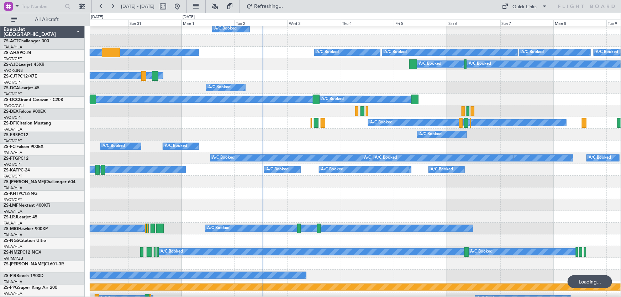
scroll to position [97, 0]
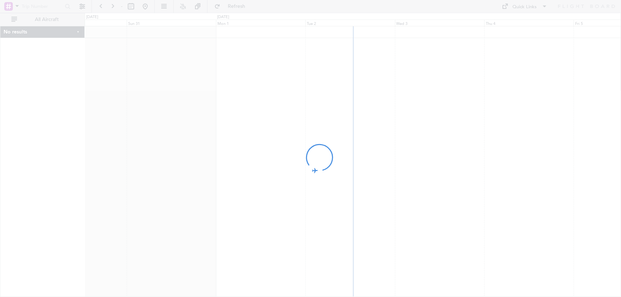
click at [490, 242] on div at bounding box center [310, 148] width 621 height 297
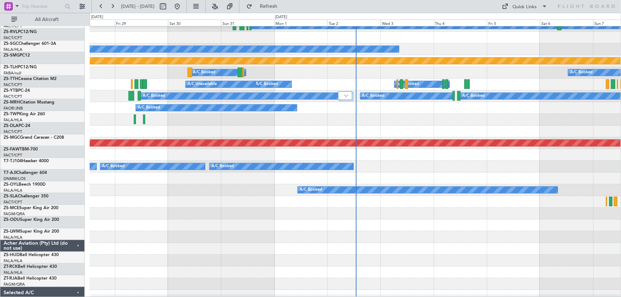
scroll to position [356, 0]
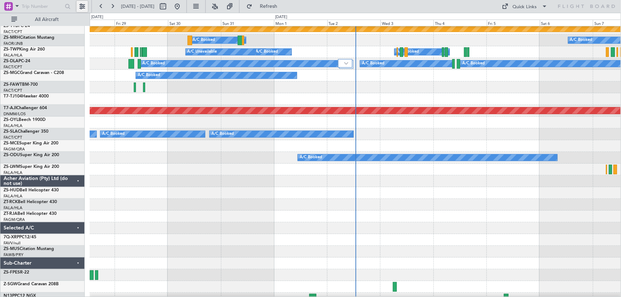
click at [79, 9] on button at bounding box center [82, 6] width 11 height 11
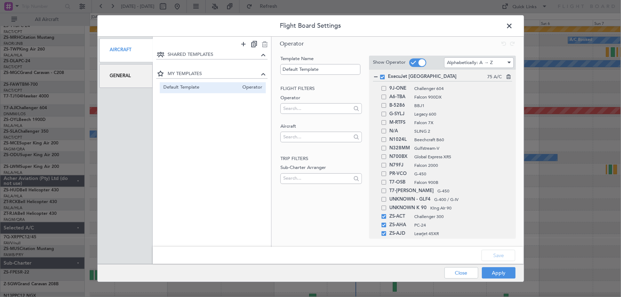
click at [116, 77] on div "General" at bounding box center [126, 76] width 54 height 24
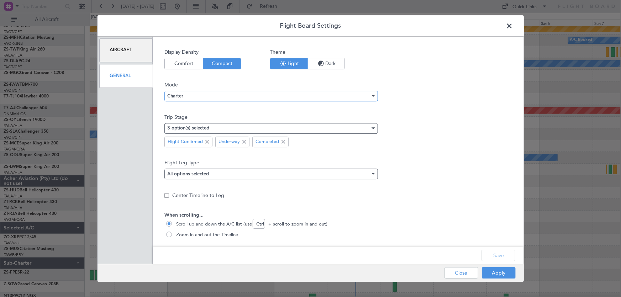
click at [358, 98] on div "Charter" at bounding box center [268, 96] width 203 height 11
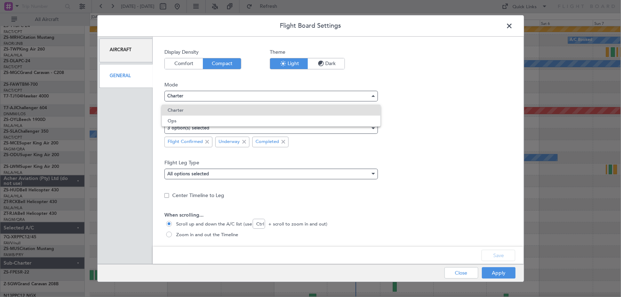
click at [358, 98] on div at bounding box center [310, 148] width 621 height 297
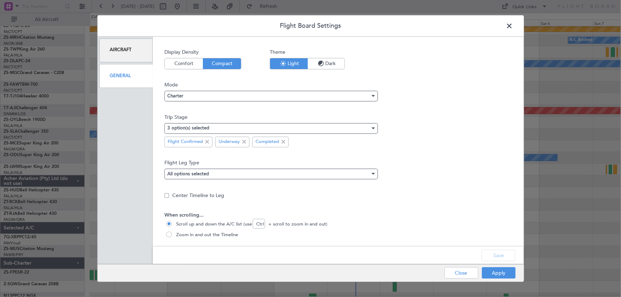
click at [513, 26] on span at bounding box center [513, 28] width 0 height 14
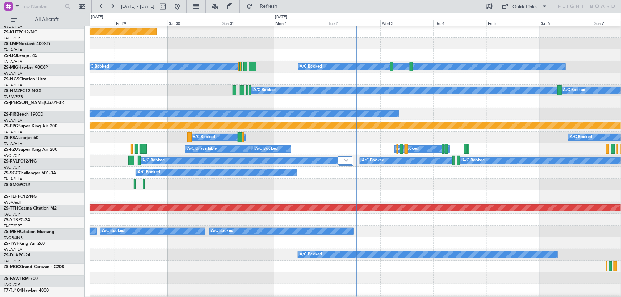
scroll to position [291, 0]
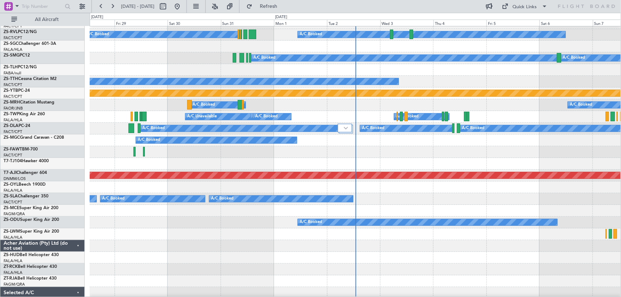
click at [429, 156] on div at bounding box center [355, 152] width 531 height 12
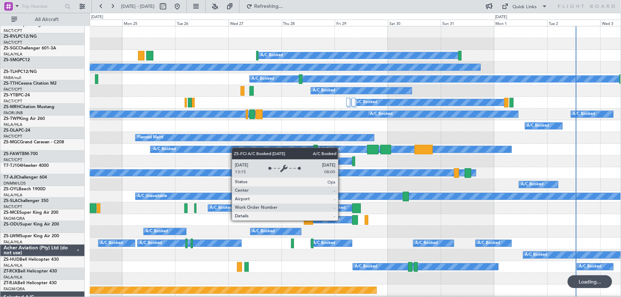
scroll to position [0, 0]
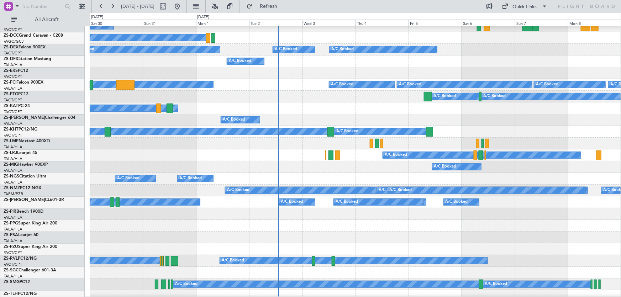
scroll to position [97, 0]
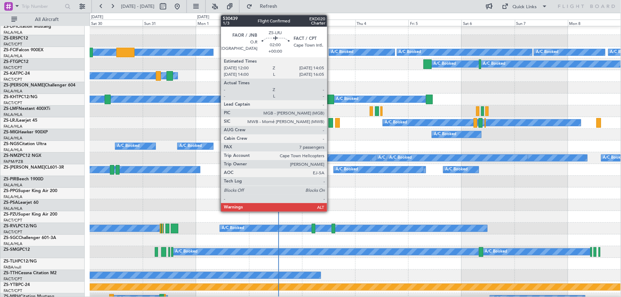
click at [330, 125] on div at bounding box center [330, 123] width 5 height 10
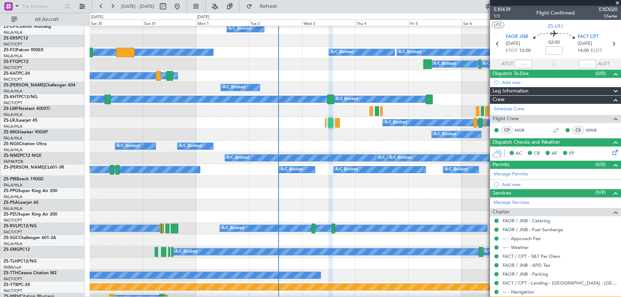
drag, startPoint x: 619, startPoint y: 2, endPoint x: 576, endPoint y: 25, distance: 48.2
click at [619, 2] on span at bounding box center [617, 3] width 7 height 6
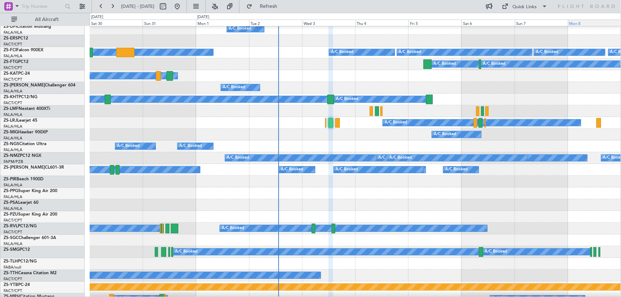
type input "0"
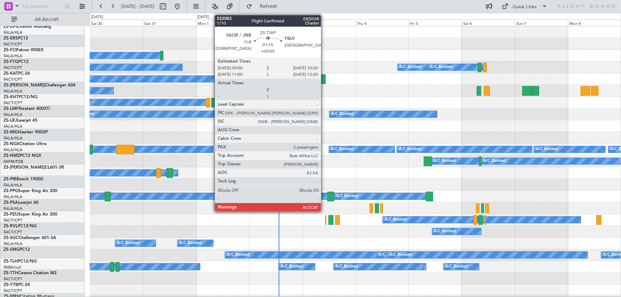
scroll to position [0, 0]
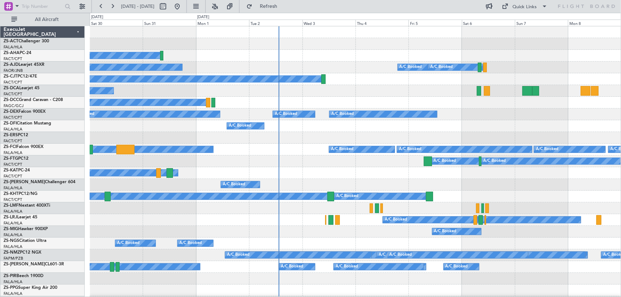
click at [427, 167] on div "A/C Booked A/C Booked A/C Booked A/C Booked" at bounding box center [355, 162] width 531 height 12
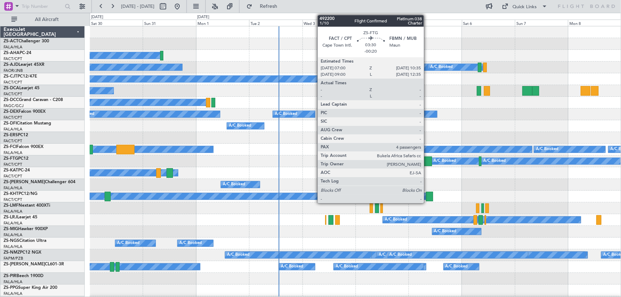
click at [427, 163] on div at bounding box center [428, 162] width 8 height 10
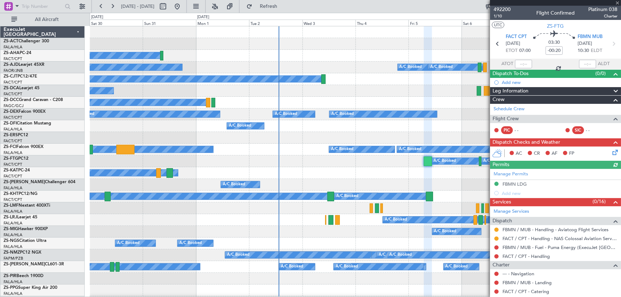
click at [619, 0] on div at bounding box center [555, 3] width 131 height 6
click at [617, 0] on span at bounding box center [617, 3] width 7 height 6
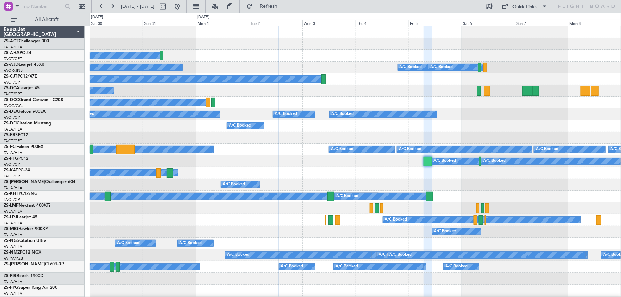
type input "0"
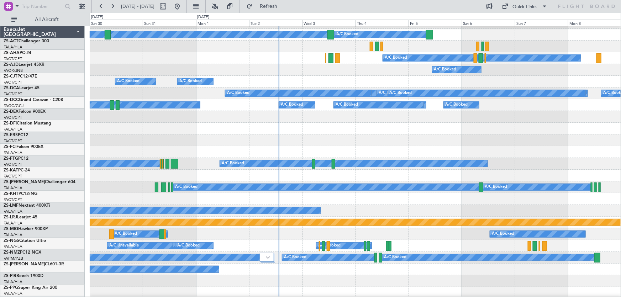
scroll to position [162, 0]
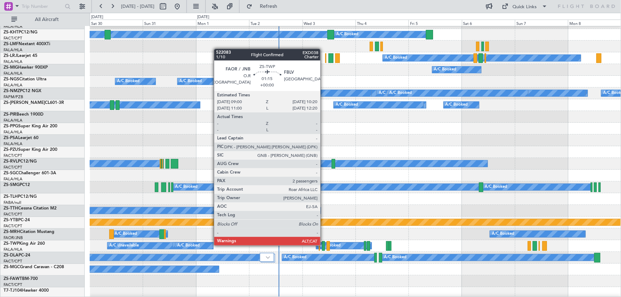
click at [324, 245] on div at bounding box center [323, 246] width 3 height 10
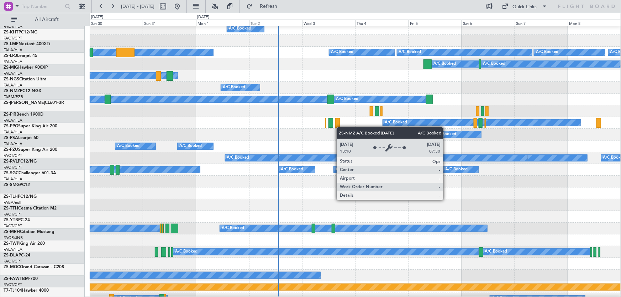
scroll to position [64, 0]
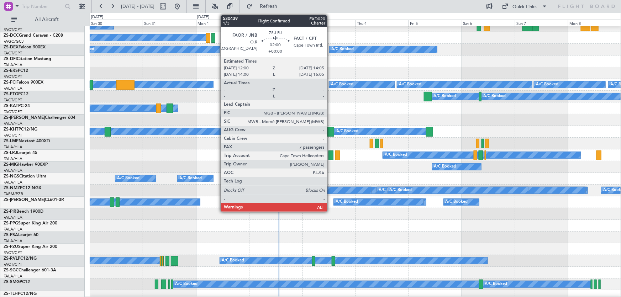
click at [330, 156] on div at bounding box center [330, 156] width 5 height 10
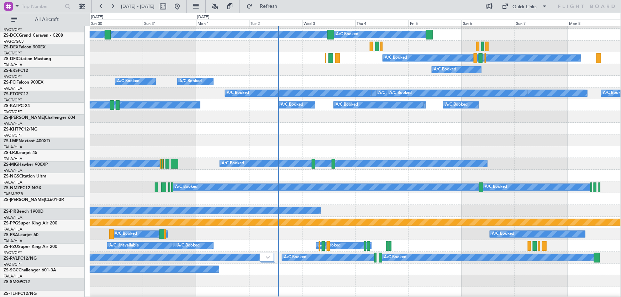
scroll to position [162, 0]
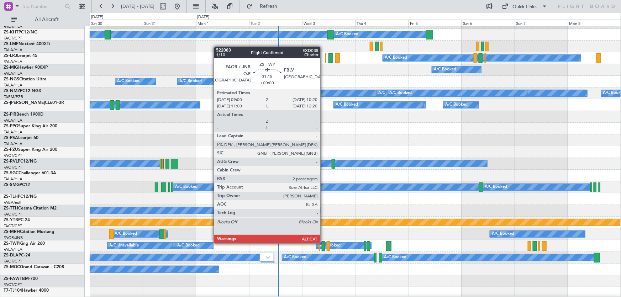
click at [323, 243] on div at bounding box center [323, 246] width 3 height 10
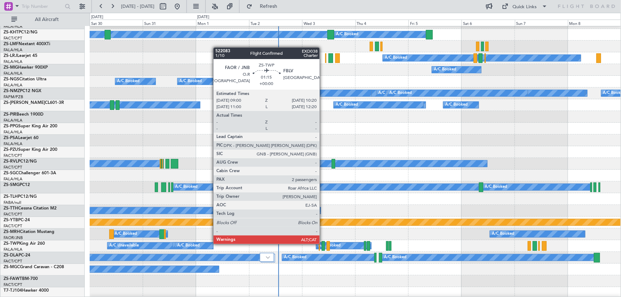
click at [323, 243] on div at bounding box center [323, 246] width 3 height 10
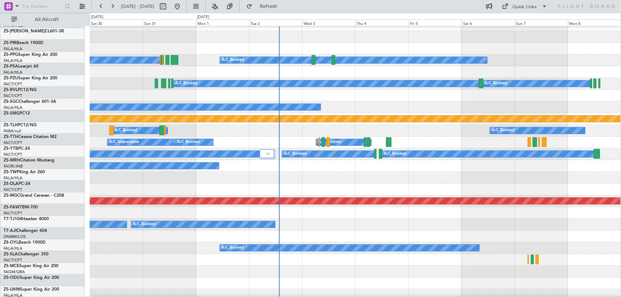
scroll to position [266, 0]
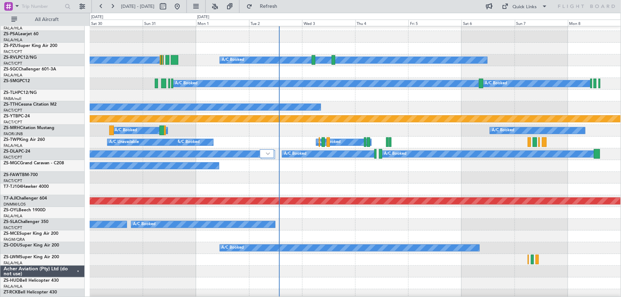
click at [414, 229] on div "A/C Booked A/C Booked A/C Booked" at bounding box center [355, 225] width 531 height 12
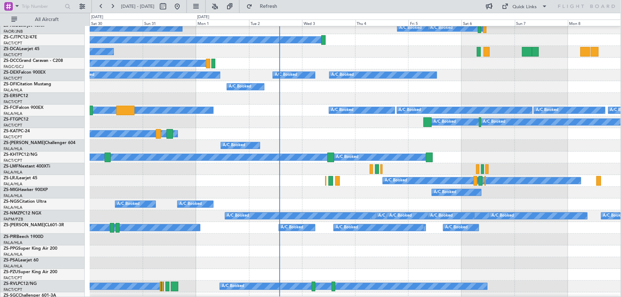
scroll to position [0, 0]
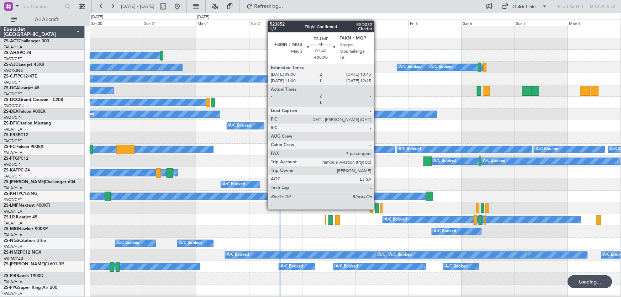
click at [377, 209] on div at bounding box center [377, 209] width 4 height 10
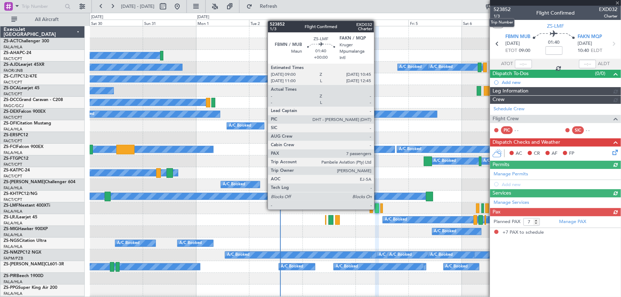
click at [503, 9] on span "523852" at bounding box center [502, 9] width 17 height 7
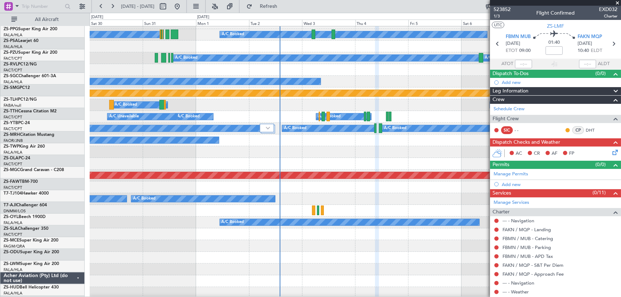
scroll to position [291, 0]
